Goal: Information Seeking & Learning: Learn about a topic

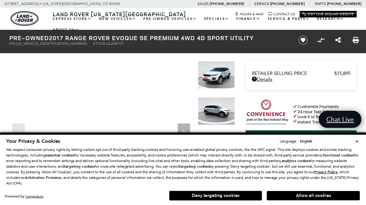
click at [239, 195] on button "Deny targeting cookies" at bounding box center [215, 195] width 93 height 10
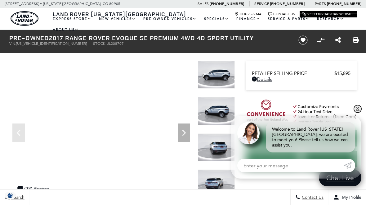
click at [359, 109] on link "✕" at bounding box center [357, 108] width 7 height 7
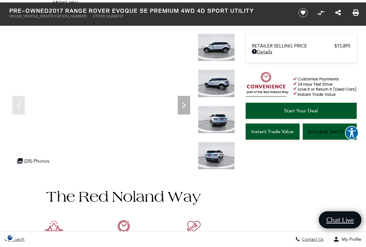
scroll to position [27, 0]
click at [66, 159] on div ".cls-1, .cls-3 { fill: #c50033; } .cls-1 { clip-rule: evenodd; } .cls-2 { clip-…" at bounding box center [41, 161] width 54 height 12
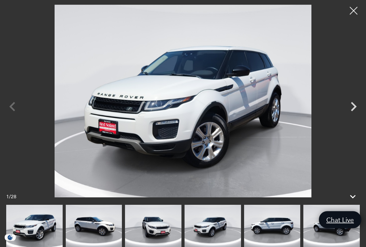
scroll to position [155, 0]
click at [354, 194] on icon at bounding box center [353, 196] width 11 height 11
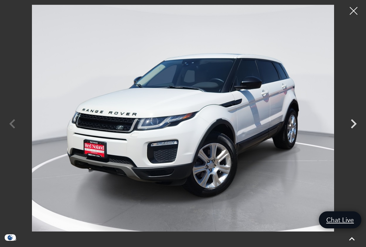
click at [358, 122] on icon "Next" at bounding box center [354, 124] width 19 height 19
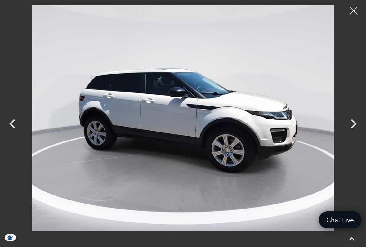
click at [352, 204] on icon at bounding box center [352, 238] width 6 height 3
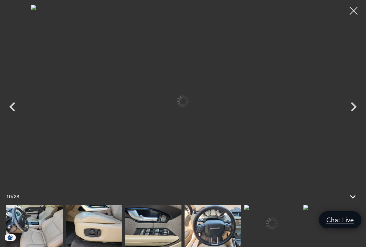
click at [122, 204] on img at bounding box center [94, 226] width 56 height 42
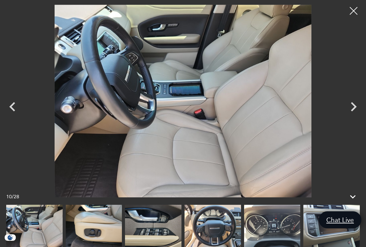
click at [351, 108] on icon "Next" at bounding box center [354, 106] width 19 height 19
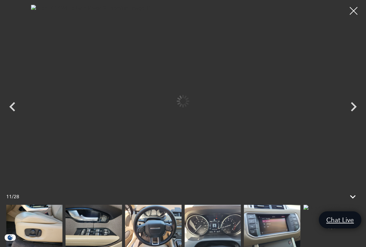
click at [351, 109] on icon "Next" at bounding box center [354, 106] width 19 height 19
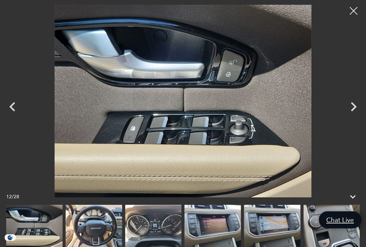
click at [352, 110] on icon "Next" at bounding box center [354, 106] width 6 height 9
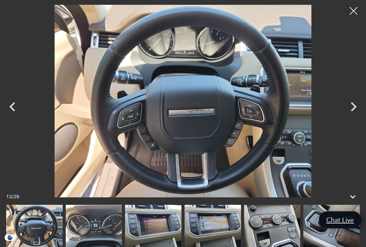
click at [353, 108] on icon "Next" at bounding box center [354, 106] width 19 height 19
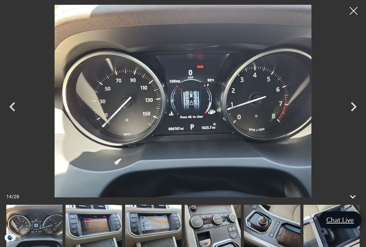
click at [353, 108] on icon "Next" at bounding box center [354, 106] width 6 height 9
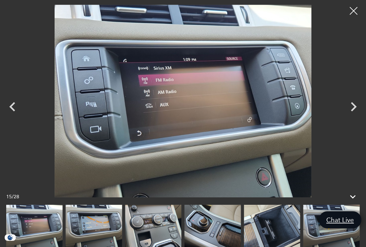
click at [352, 109] on icon "Next" at bounding box center [354, 106] width 6 height 9
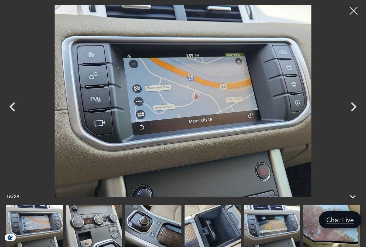
click at [351, 108] on icon "Next" at bounding box center [354, 106] width 19 height 19
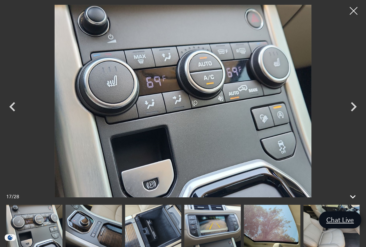
click at [352, 105] on icon "Next" at bounding box center [354, 106] width 19 height 19
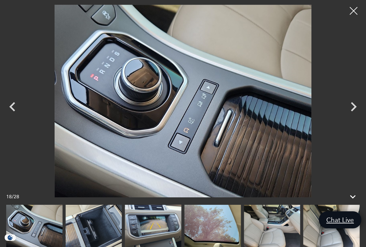
click at [347, 108] on icon "Next" at bounding box center [354, 106] width 19 height 19
click at [20, 106] on icon "Previous" at bounding box center [12, 106] width 19 height 19
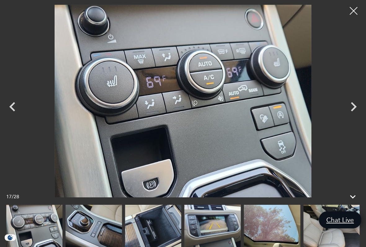
click at [353, 106] on icon "Next" at bounding box center [354, 106] width 19 height 19
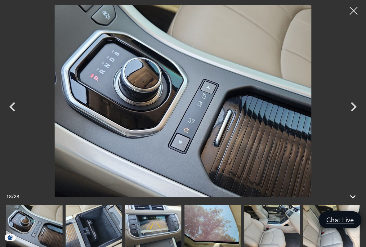
click at [355, 105] on icon "Next" at bounding box center [354, 106] width 6 height 9
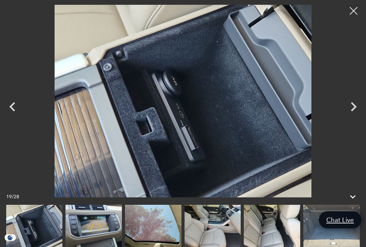
click at [352, 109] on icon "Next" at bounding box center [354, 106] width 19 height 19
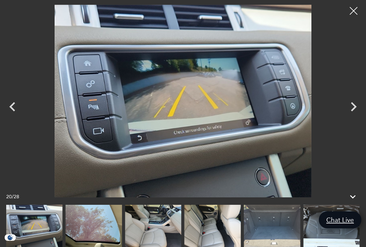
click at [353, 108] on icon "Next" at bounding box center [354, 106] width 19 height 19
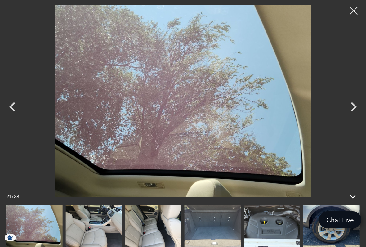
click at [352, 110] on icon "Next" at bounding box center [354, 106] width 6 height 9
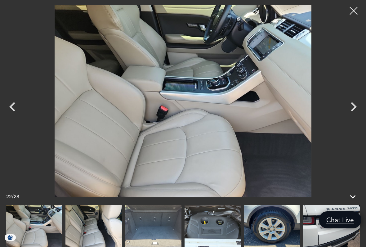
click at [353, 111] on icon "Next" at bounding box center [354, 106] width 6 height 9
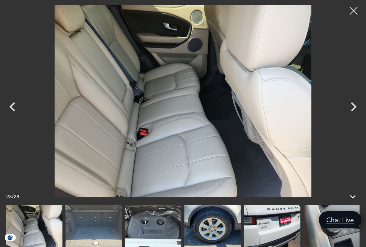
click at [349, 111] on icon "Next" at bounding box center [354, 106] width 19 height 19
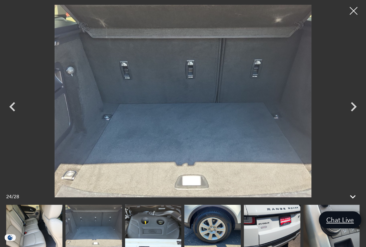
click at [350, 109] on icon "Next" at bounding box center [354, 106] width 19 height 19
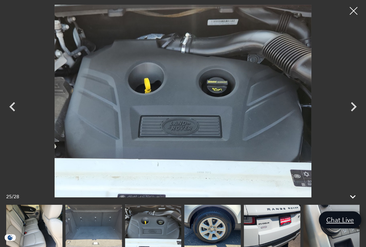
click at [348, 111] on icon "Next" at bounding box center [354, 106] width 19 height 19
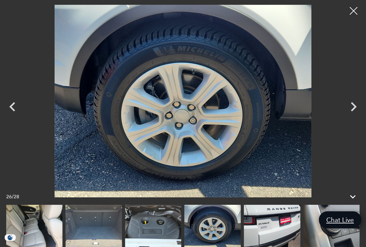
click at [350, 110] on icon "Next" at bounding box center [354, 106] width 19 height 19
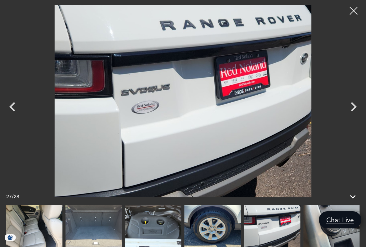
click at [353, 11] on div at bounding box center [354, 11] width 16 height 16
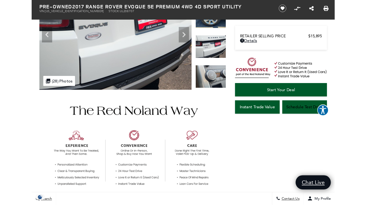
scroll to position [0, 0]
